Goal: Transaction & Acquisition: Book appointment/travel/reservation

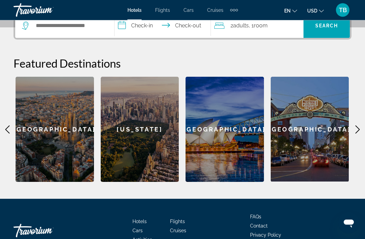
scroll to position [176, 0]
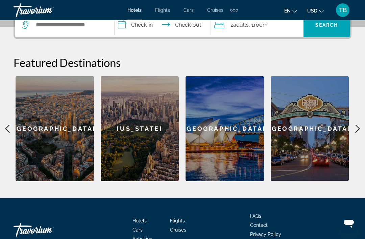
click at [358, 125] on icon "Main content" at bounding box center [358, 129] width 8 height 8
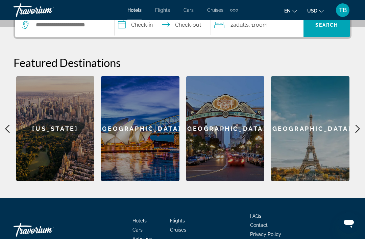
click at [3, 132] on icon "Main content" at bounding box center [7, 129] width 8 height 8
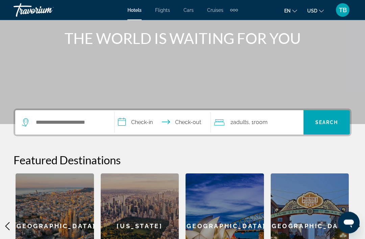
scroll to position [79, 0]
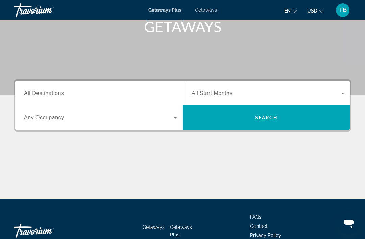
scroll to position [108, 0]
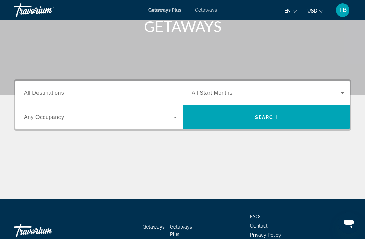
click at [58, 91] on span "All Destinations" at bounding box center [44, 93] width 40 height 6
click at [58, 91] on input "Destination All Destinations" at bounding box center [100, 93] width 153 height 8
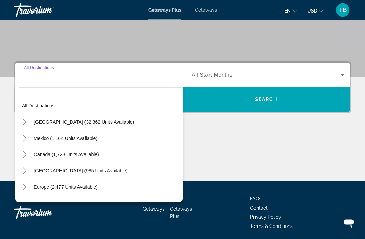
scroll to position [151, 0]
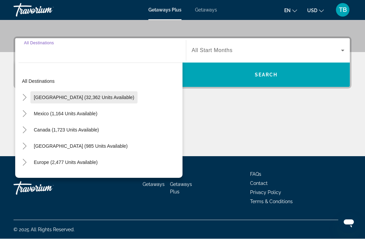
click at [104, 98] on span "[GEOGRAPHIC_DATA] (32,362 units available)" at bounding box center [84, 97] width 100 height 5
type input "**********"
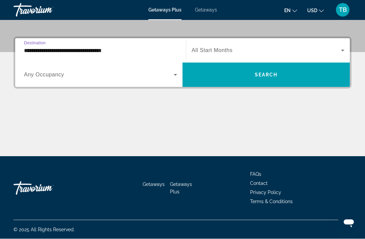
scroll to position [151, 0]
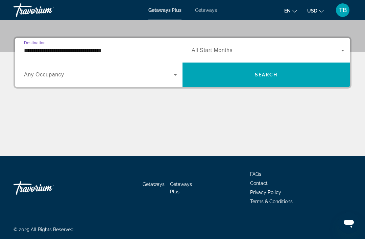
click at [54, 77] on span "Any Occupancy" at bounding box center [44, 75] width 40 height 6
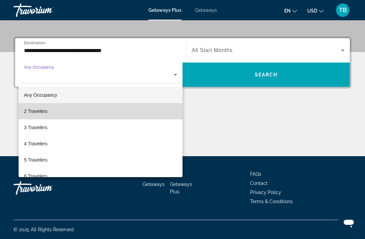
click at [37, 112] on span "2 Travelers" at bounding box center [35, 111] width 23 height 8
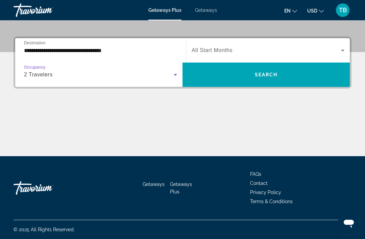
click at [342, 52] on icon "Search widget" at bounding box center [343, 50] width 8 height 8
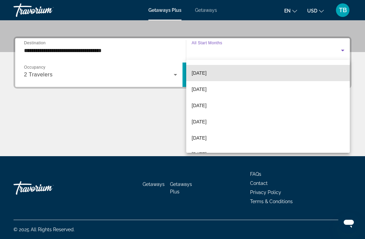
scroll to position [52, 0]
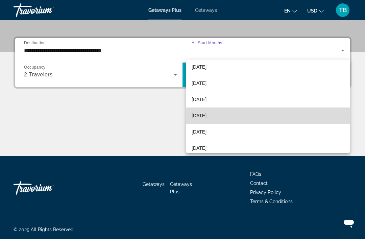
click at [219, 120] on mat-option "[DATE]" at bounding box center [268, 116] width 164 height 16
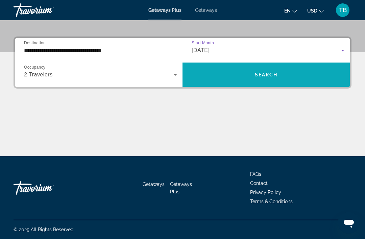
click at [272, 82] on span "Search widget" at bounding box center [266, 75] width 167 height 16
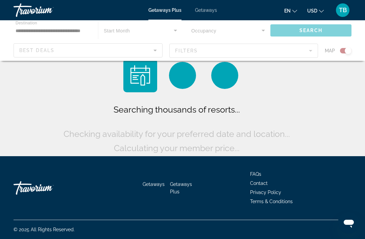
scroll to position [22, 0]
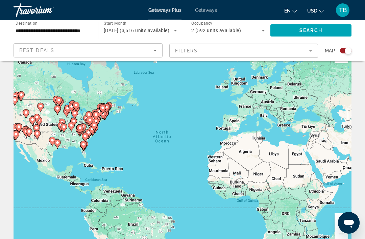
click at [85, 141] on gmp-advanced-marker "Main content" at bounding box center [83, 146] width 7 height 10
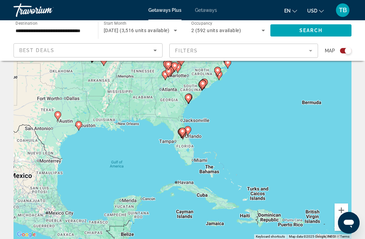
click at [196, 135] on div "To navigate, press the arrow keys. To activate drag with keyboard, press Alt + …" at bounding box center [183, 137] width 338 height 203
click at [187, 136] on gmp-advanced-marker "Main content" at bounding box center [188, 131] width 7 height 10
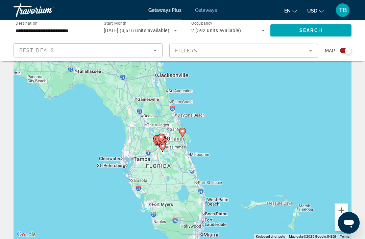
type input "**********"
click at [183, 131] on image "Main content" at bounding box center [183, 131] width 4 height 4
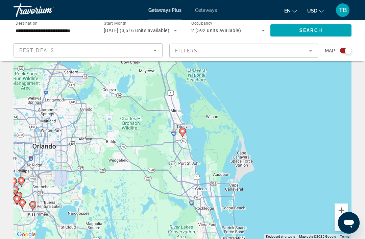
click at [45, 146] on div "To navigate, press the arrow keys. To activate drag with keyboard, press Alt + …" at bounding box center [183, 137] width 338 height 203
click at [157, 51] on icon "Sort by" at bounding box center [155, 50] width 8 height 8
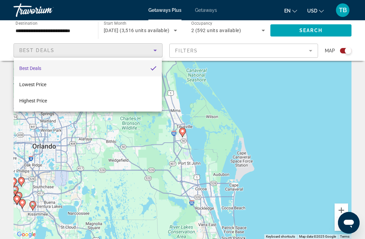
click at [212, 50] on div at bounding box center [182, 119] width 365 height 239
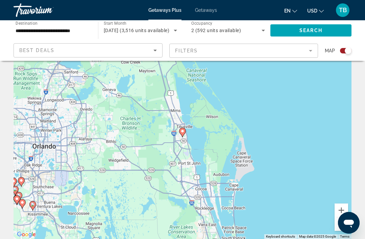
click at [202, 50] on mat-form-field "Filters" at bounding box center [243, 51] width 149 height 14
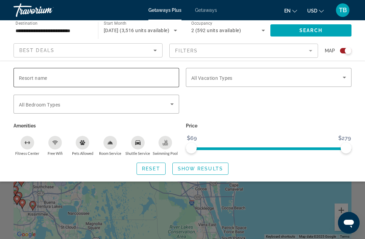
click at [75, 81] on input "Resort name" at bounding box center [96, 78] width 155 height 8
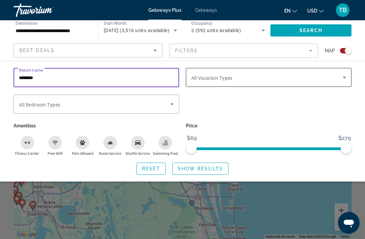
type input "********"
click at [342, 78] on icon "Search widget" at bounding box center [345, 77] width 8 height 8
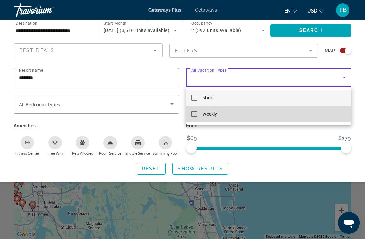
click at [199, 116] on mat-option "weekly" at bounding box center [269, 114] width 166 height 16
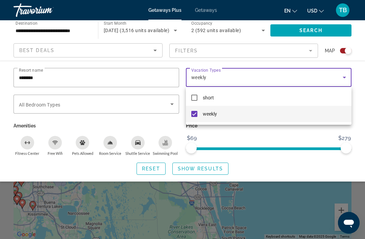
click at [258, 166] on div at bounding box center [182, 119] width 365 height 239
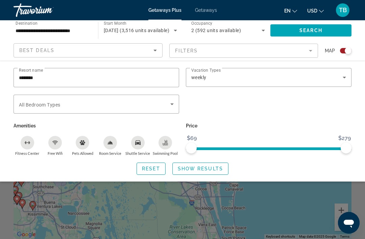
click at [309, 54] on mat-form-field "Filters" at bounding box center [243, 51] width 149 height 14
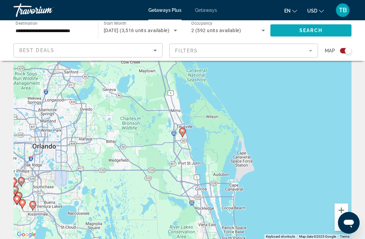
click at [320, 32] on span "Search" at bounding box center [311, 30] width 23 height 5
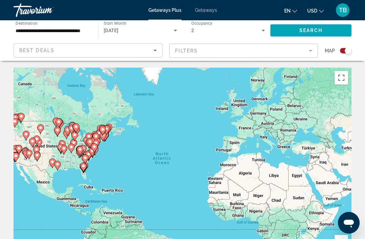
click at [82, 162] on gmp-advanced-marker "Main content" at bounding box center [83, 167] width 7 height 10
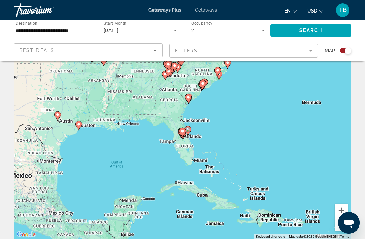
click at [185, 136] on gmp-advanced-marker "Main content" at bounding box center [182, 133] width 7 height 10
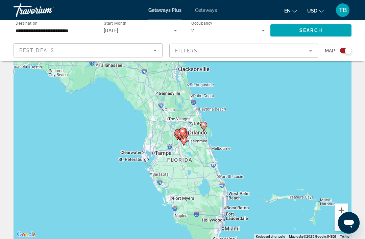
type input "**********"
click at [184, 134] on icon "Main content" at bounding box center [183, 132] width 6 height 9
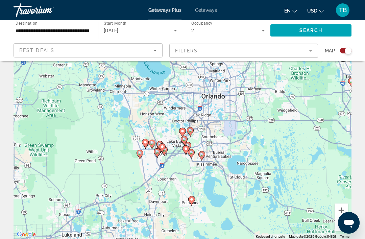
click at [209, 101] on div "To navigate, press the arrow keys. To activate drag with keyboard, press Alt + …" at bounding box center [183, 137] width 338 height 203
click at [309, 53] on mat-form-field "Filters" at bounding box center [243, 51] width 149 height 14
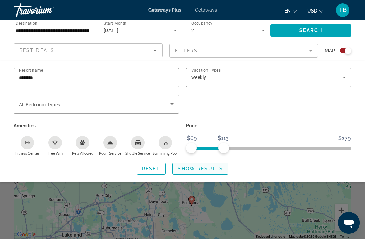
click at [208, 169] on span "Show Results" at bounding box center [200, 168] width 45 height 5
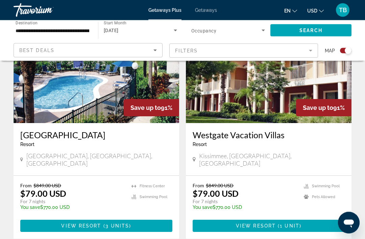
scroll to position [280, 0]
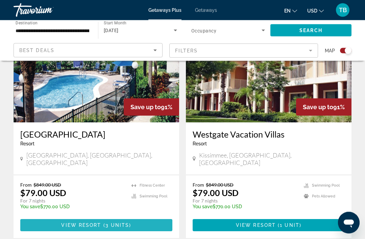
click at [96, 223] on span "View Resort" at bounding box center [81, 225] width 40 height 5
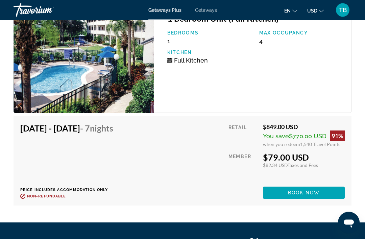
scroll to position [1480, 0]
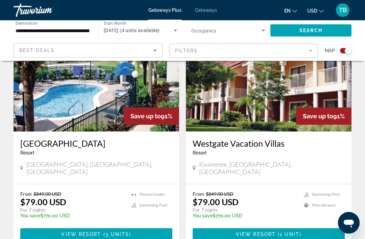
scroll to position [271, 0]
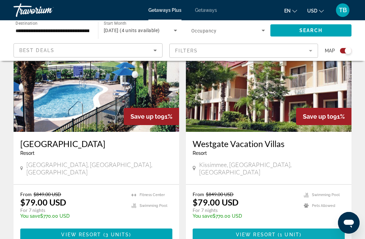
click at [303, 228] on span "Main content" at bounding box center [269, 235] width 152 height 16
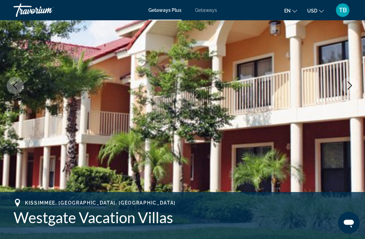
scroll to position [96, 0]
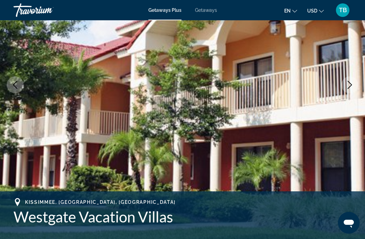
click at [346, 109] on img "Main content" at bounding box center [182, 84] width 365 height 321
click at [352, 82] on icon "Next image" at bounding box center [350, 85] width 8 height 8
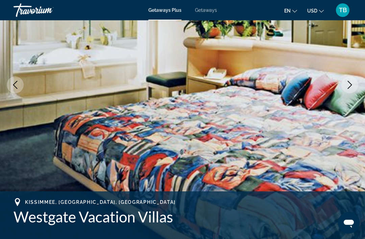
click at [351, 82] on icon "Next image" at bounding box center [350, 85] width 8 height 8
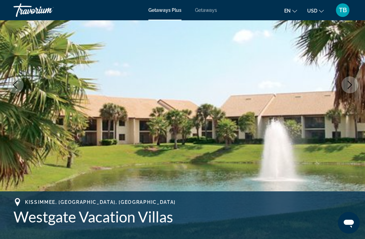
click at [354, 84] on icon "Next image" at bounding box center [350, 85] width 8 height 8
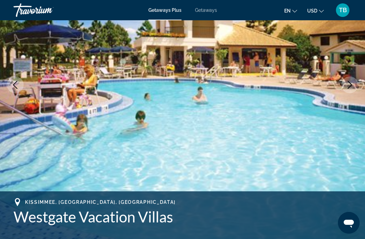
click at [356, 85] on button "Next image" at bounding box center [350, 84] width 17 height 17
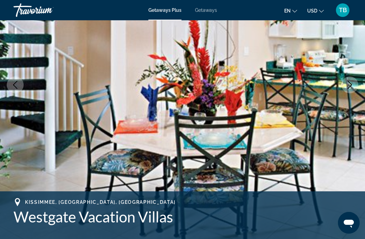
click at [355, 83] on button "Next image" at bounding box center [350, 84] width 17 height 17
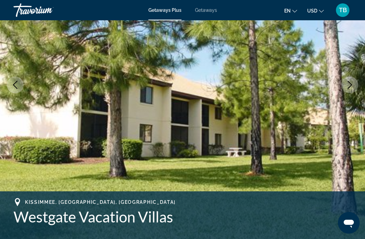
click at [357, 83] on button "Next image" at bounding box center [350, 84] width 17 height 17
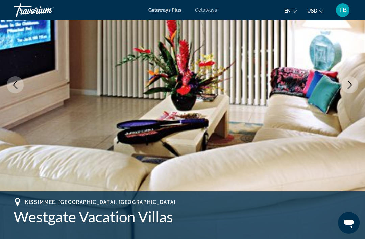
click at [350, 86] on icon "Next image" at bounding box center [350, 85] width 4 height 8
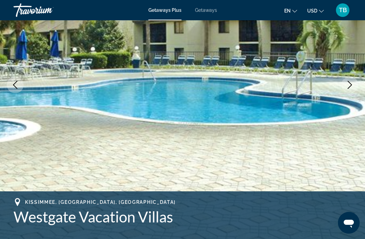
click at [353, 86] on icon "Next image" at bounding box center [350, 85] width 8 height 8
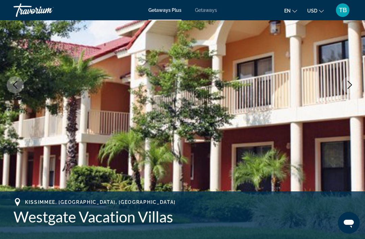
click at [354, 84] on icon "Next image" at bounding box center [350, 85] width 8 height 8
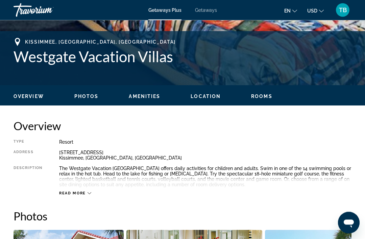
scroll to position [257, 0]
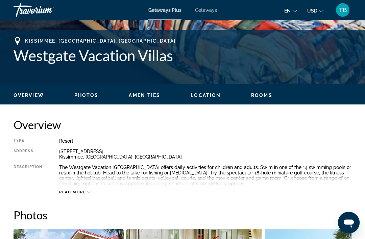
click at [90, 194] on icon "Main content" at bounding box center [90, 193] width 4 height 4
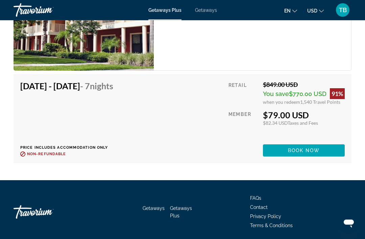
scroll to position [1409, 0]
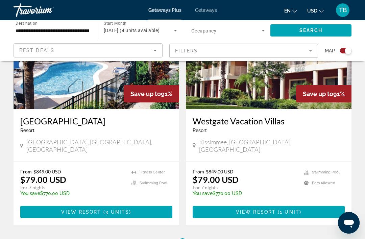
scroll to position [293, 0]
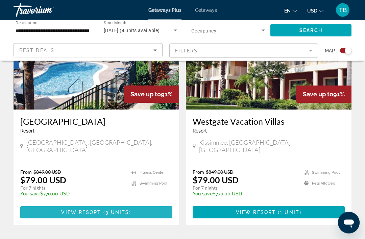
click at [100, 208] on span "Main content" at bounding box center [96, 213] width 152 height 16
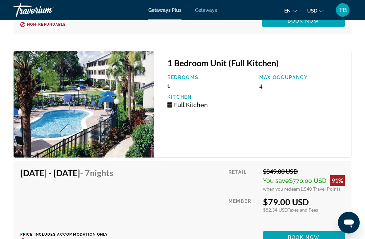
scroll to position [1440, 0]
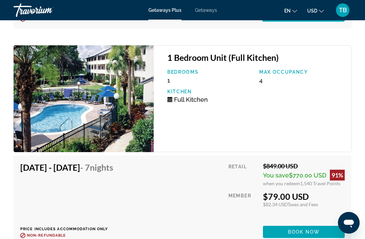
click at [111, 120] on img "Main content" at bounding box center [84, 98] width 140 height 107
click at [209, 13] on span "Getaways" at bounding box center [206, 9] width 22 height 5
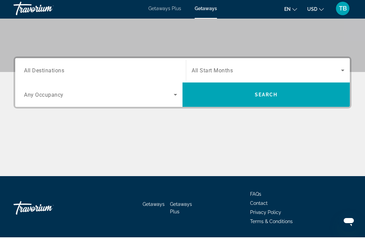
scroll to position [116, 0]
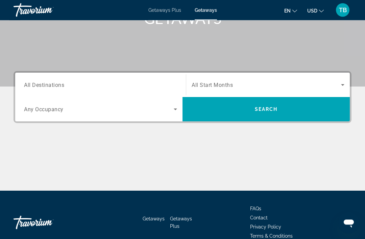
click at [56, 86] on span "All Destinations" at bounding box center [44, 85] width 40 height 6
click at [56, 86] on input "Destination All Destinations" at bounding box center [100, 86] width 153 height 8
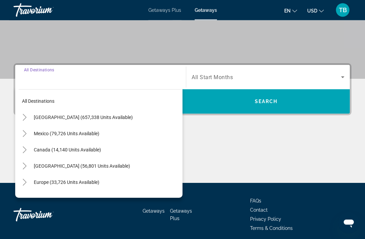
scroll to position [129, 0]
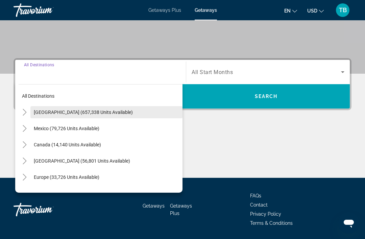
click at [52, 112] on span "[GEOGRAPHIC_DATA] (657,338 units available)" at bounding box center [83, 112] width 99 height 5
type input "**********"
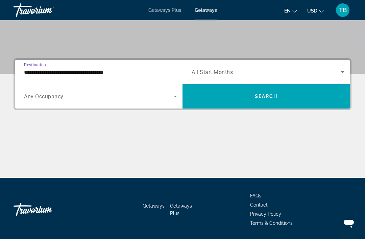
click at [62, 100] on span "Search widget" at bounding box center [99, 96] width 150 height 8
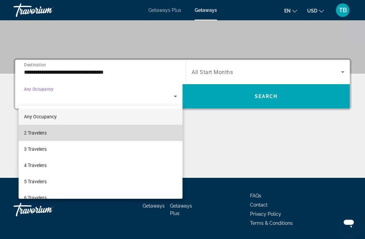
click at [37, 137] on span "2 Travelers" at bounding box center [35, 133] width 23 height 8
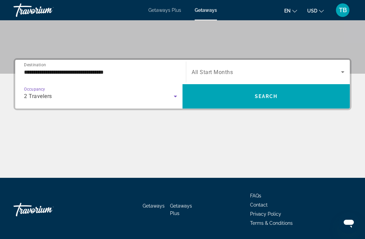
click at [346, 75] on icon "Search widget" at bounding box center [343, 72] width 8 height 8
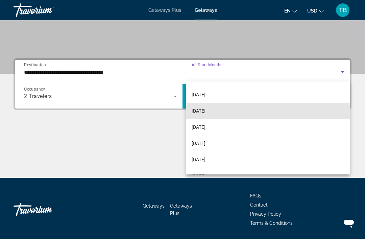
scroll to position [38, 0]
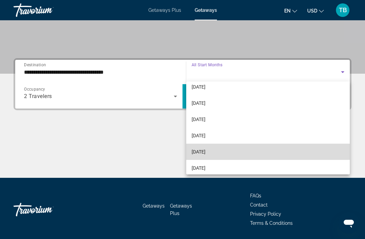
click at [205, 153] on span "[DATE]" at bounding box center [199, 152] width 14 height 8
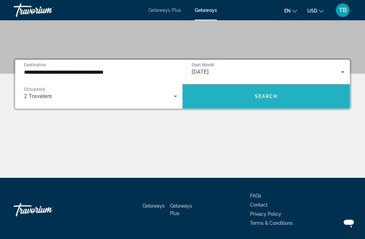
click at [275, 102] on span "Search widget" at bounding box center [266, 96] width 167 height 16
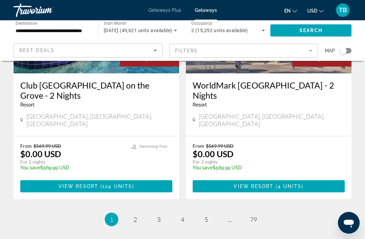
scroll to position [1327, 0]
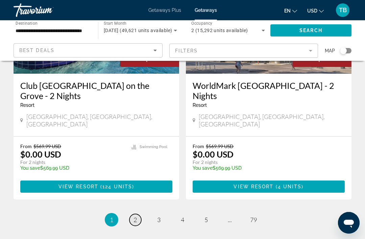
click at [134, 216] on span "2" at bounding box center [135, 219] width 3 height 7
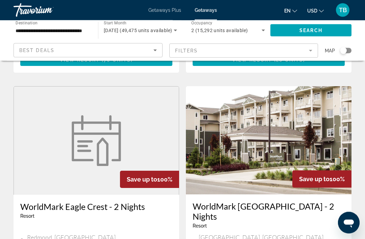
scroll to position [752, 0]
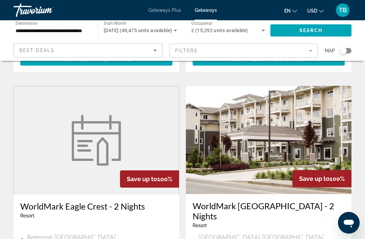
click at [312, 49] on mat-form-field "Filters" at bounding box center [243, 51] width 149 height 14
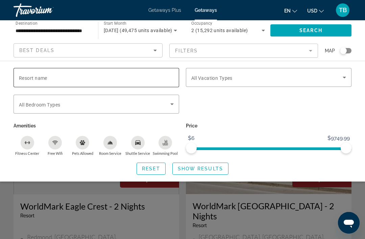
click at [123, 78] on input "Resort name" at bounding box center [96, 78] width 155 height 8
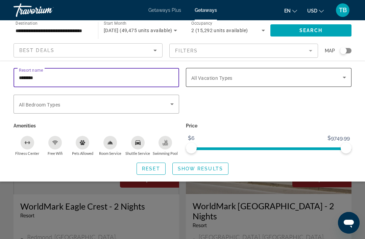
type input "********"
click at [237, 79] on span "Search widget" at bounding box center [267, 77] width 152 height 8
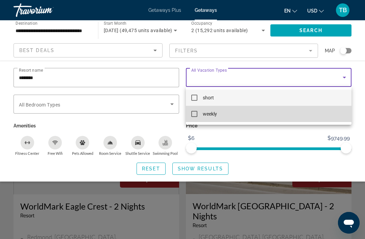
click at [194, 113] on mat-pseudo-checkbox at bounding box center [194, 114] width 6 height 6
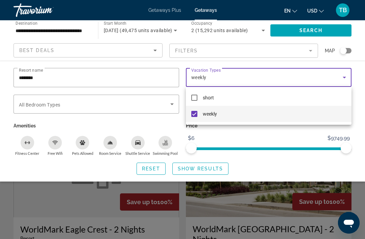
scroll to position [729, 0]
click at [322, 30] on div at bounding box center [182, 119] width 365 height 239
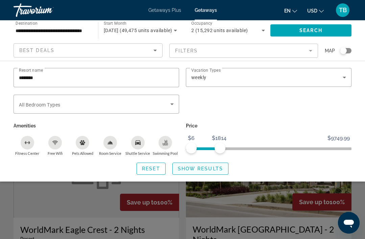
click at [208, 164] on span "Search widget" at bounding box center [200, 169] width 55 height 16
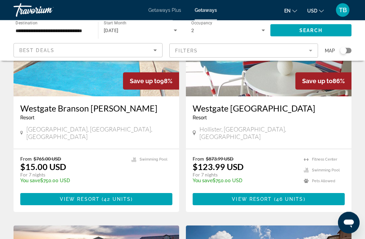
scroll to position [96, 0]
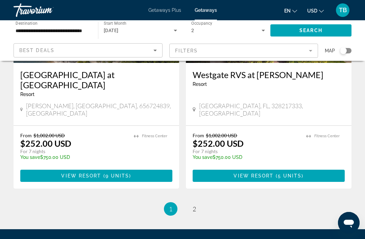
scroll to position [1335, 0]
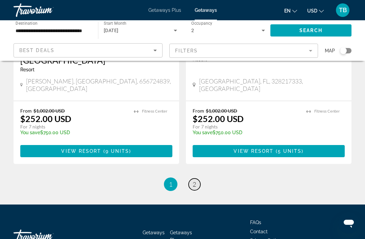
click at [193, 181] on span "2" at bounding box center [194, 184] width 3 height 7
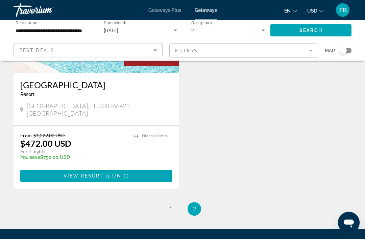
scroll to position [358, 0]
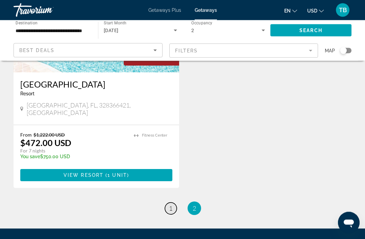
click at [173, 205] on span "1" at bounding box center [170, 208] width 3 height 7
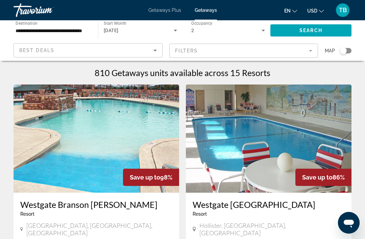
click at [254, 152] on img "Main content" at bounding box center [269, 139] width 166 height 108
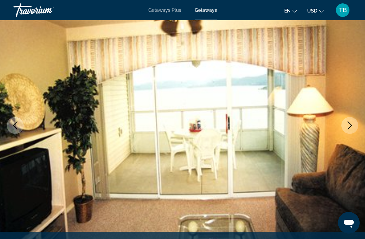
scroll to position [51, 0]
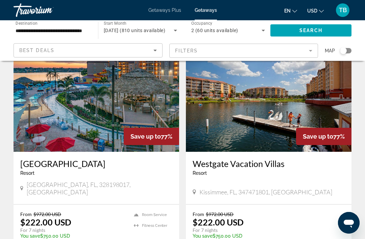
scroll to position [278, 0]
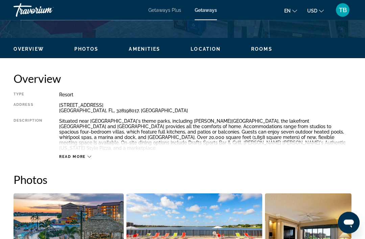
scroll to position [305, 0]
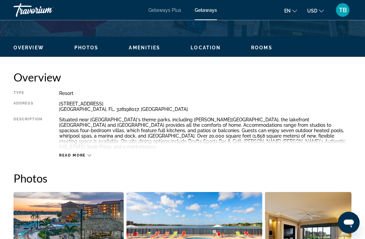
click at [90, 154] on icon "Main content" at bounding box center [90, 156] width 4 height 4
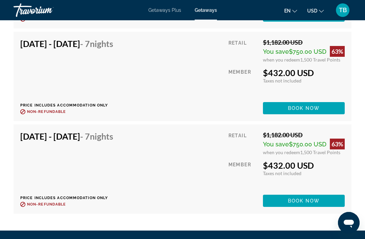
scroll to position [5536, 0]
